Goal: Browse casually: Explore the website without a specific task or goal

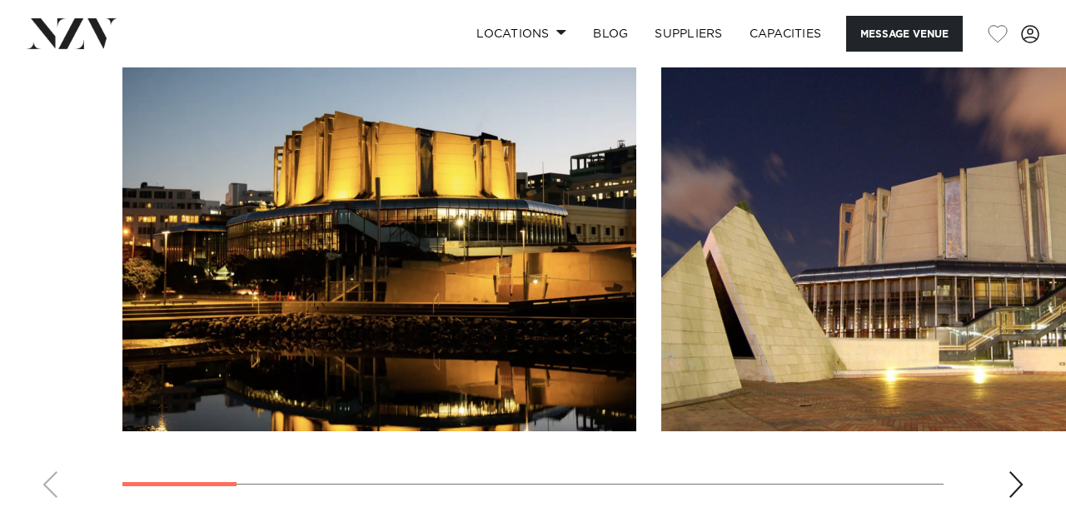
scroll to position [2029, 0]
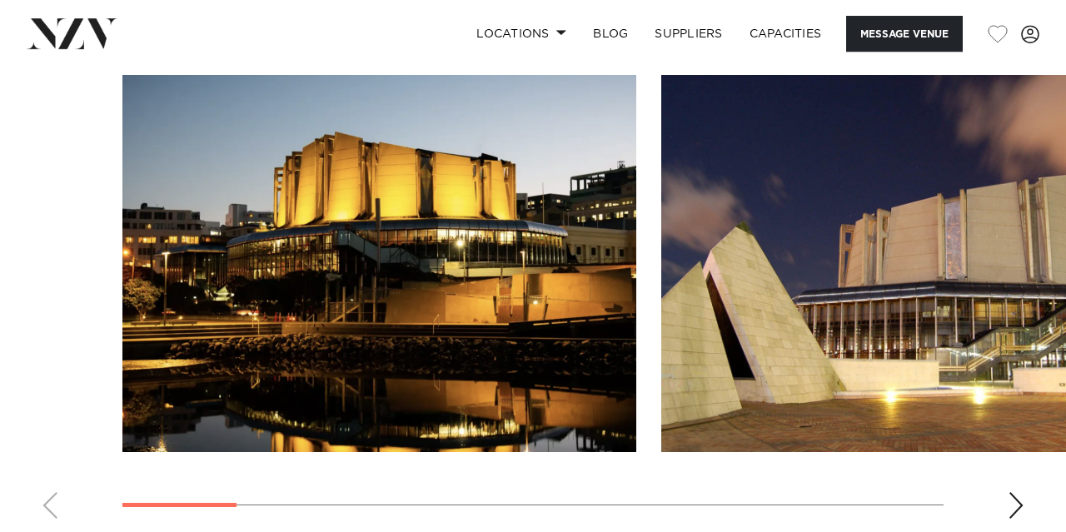
click at [1013, 500] on div "Next slide" at bounding box center [1015, 505] width 17 height 27
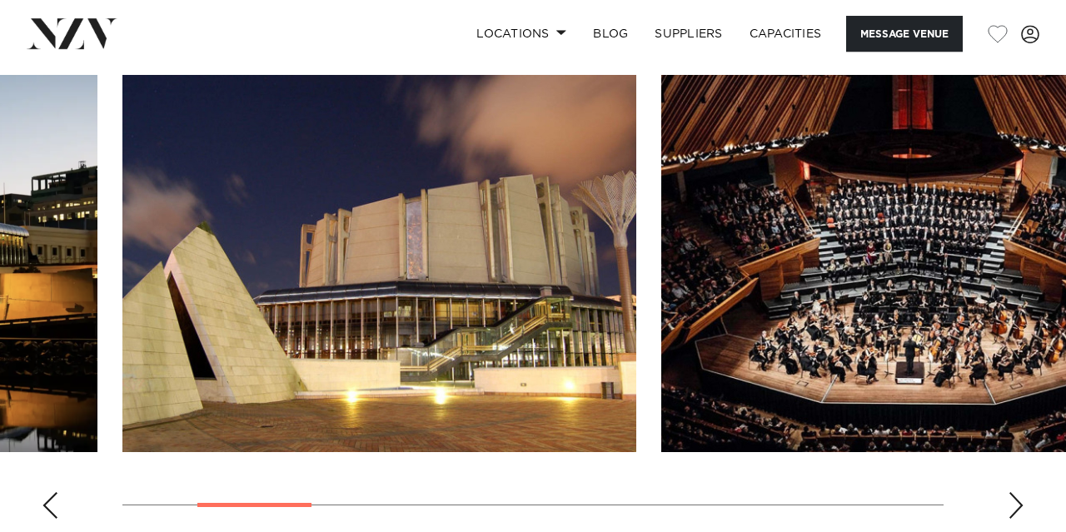
click at [1013, 500] on div "Next slide" at bounding box center [1015, 505] width 17 height 27
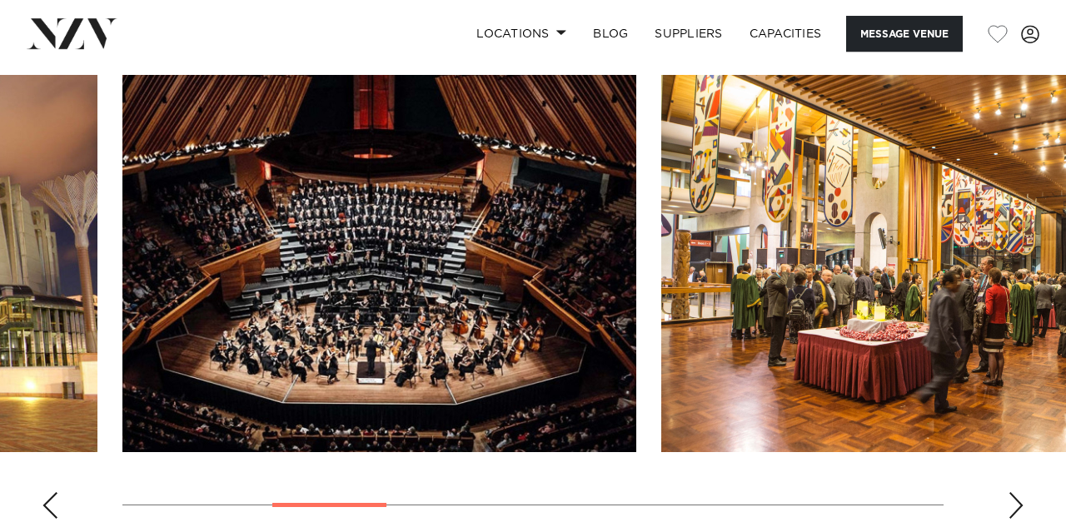
click at [1013, 500] on div "Next slide" at bounding box center [1015, 505] width 17 height 27
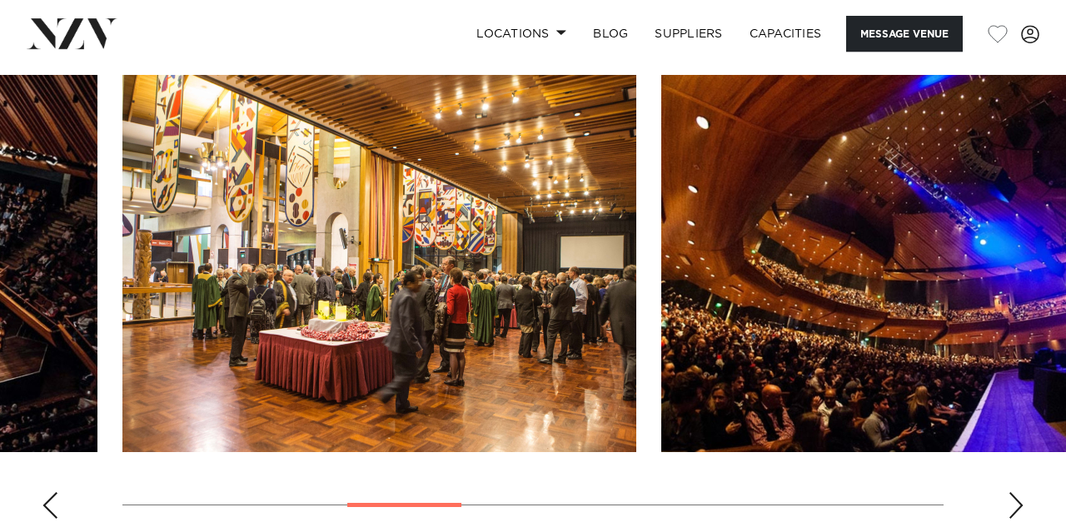
click at [1013, 500] on div "Next slide" at bounding box center [1015, 505] width 17 height 27
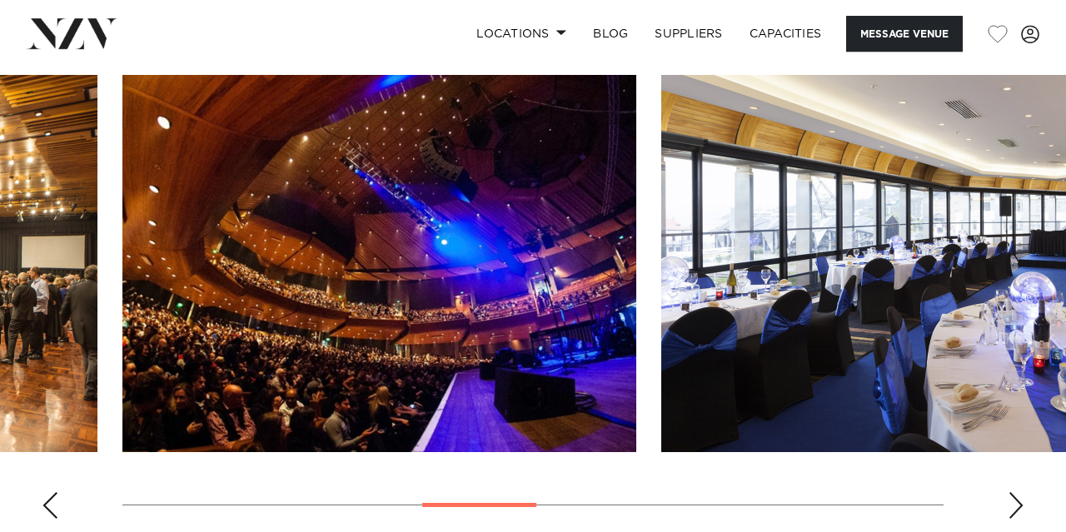
click at [1013, 500] on div "Next slide" at bounding box center [1015, 505] width 17 height 27
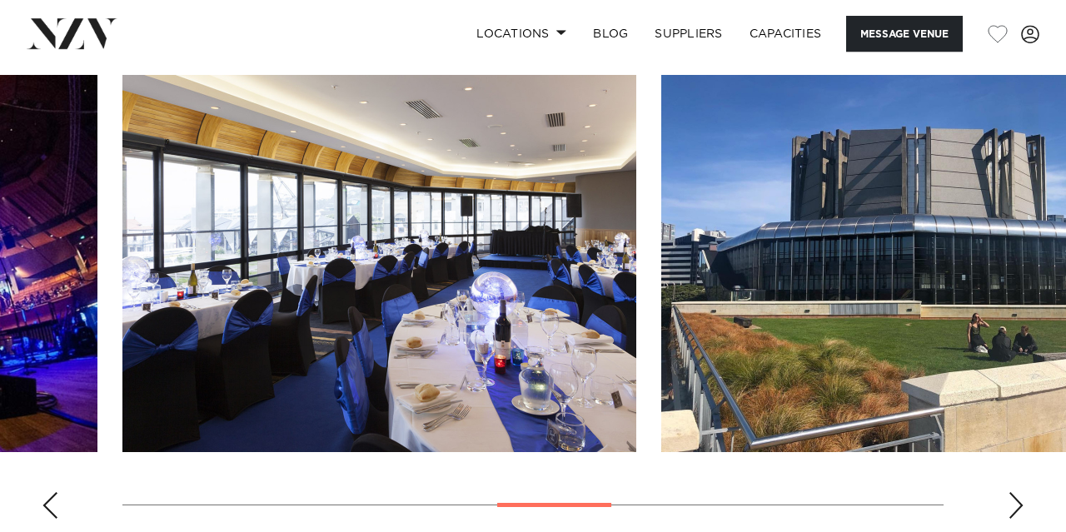
click at [1013, 500] on div "Next slide" at bounding box center [1015, 505] width 17 height 27
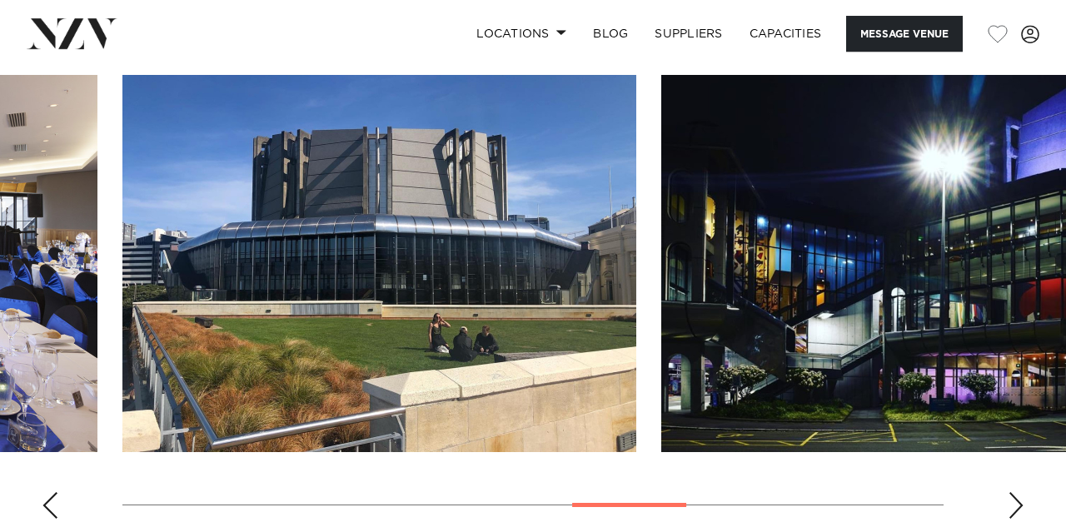
click at [1013, 500] on div "Next slide" at bounding box center [1015, 505] width 17 height 27
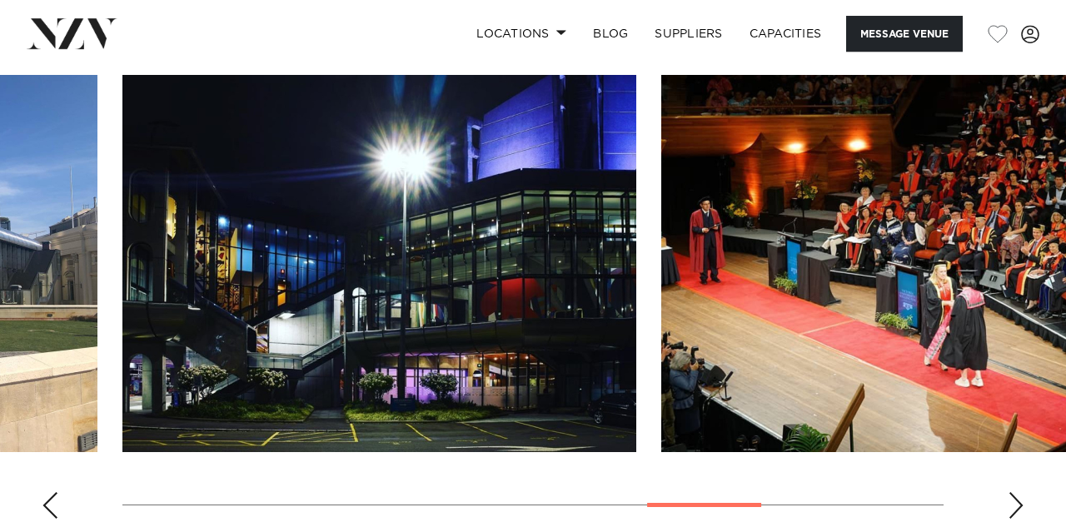
click at [1013, 500] on div "Next slide" at bounding box center [1015, 505] width 17 height 27
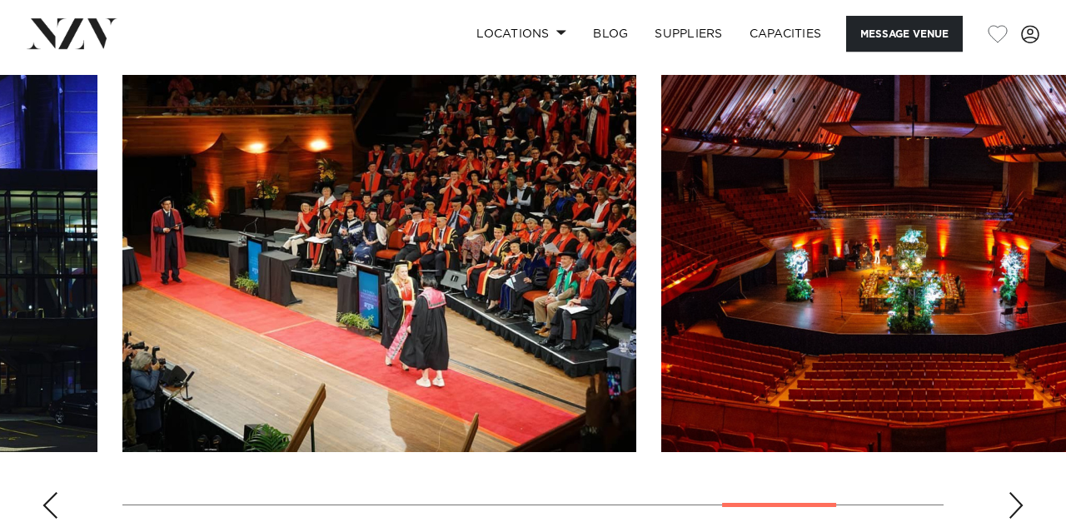
click at [1013, 500] on div "Next slide" at bounding box center [1015, 505] width 17 height 27
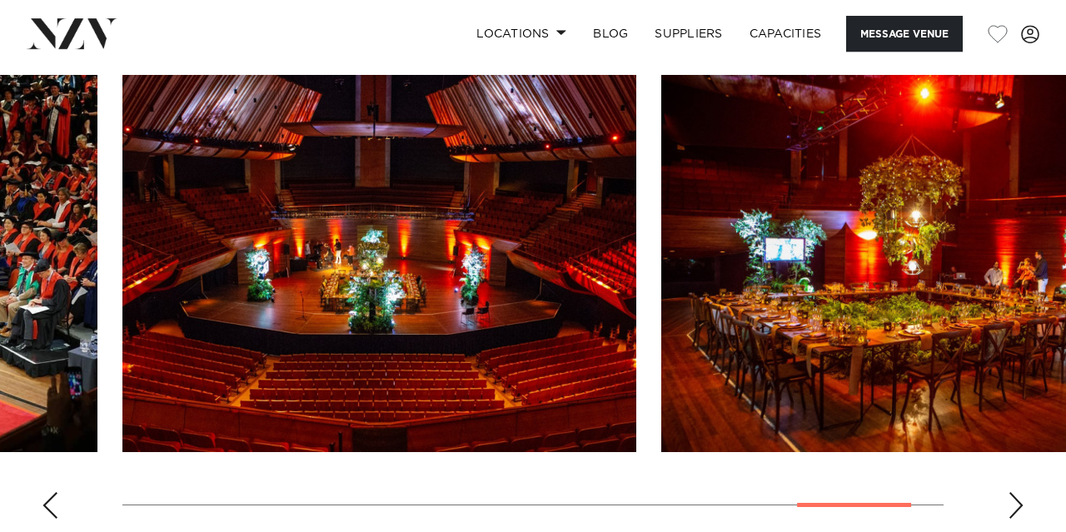
click at [1013, 500] on div "Next slide" at bounding box center [1015, 505] width 17 height 27
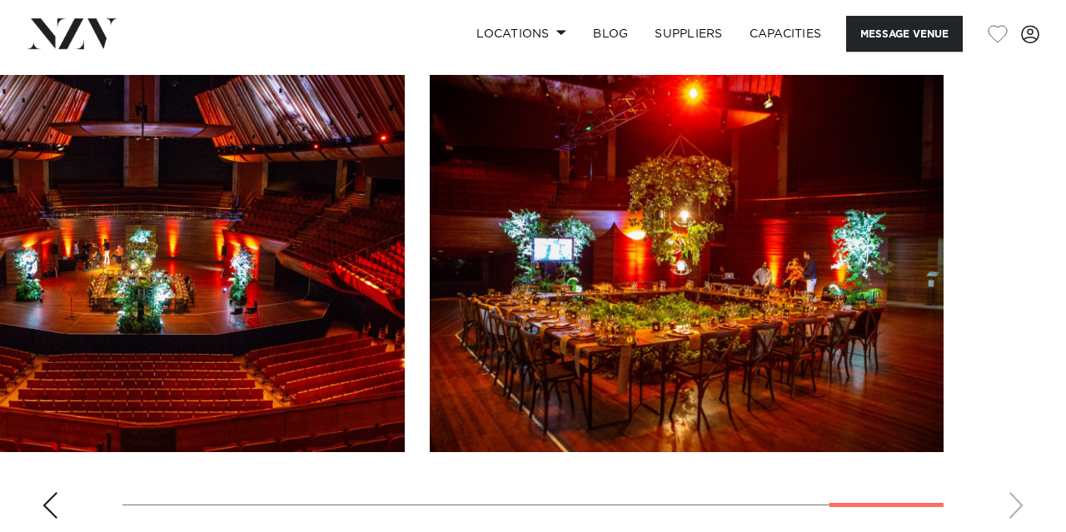
click at [1013, 500] on swiper-container at bounding box center [533, 303] width 1066 height 457
